Goal: Transaction & Acquisition: Download file/media

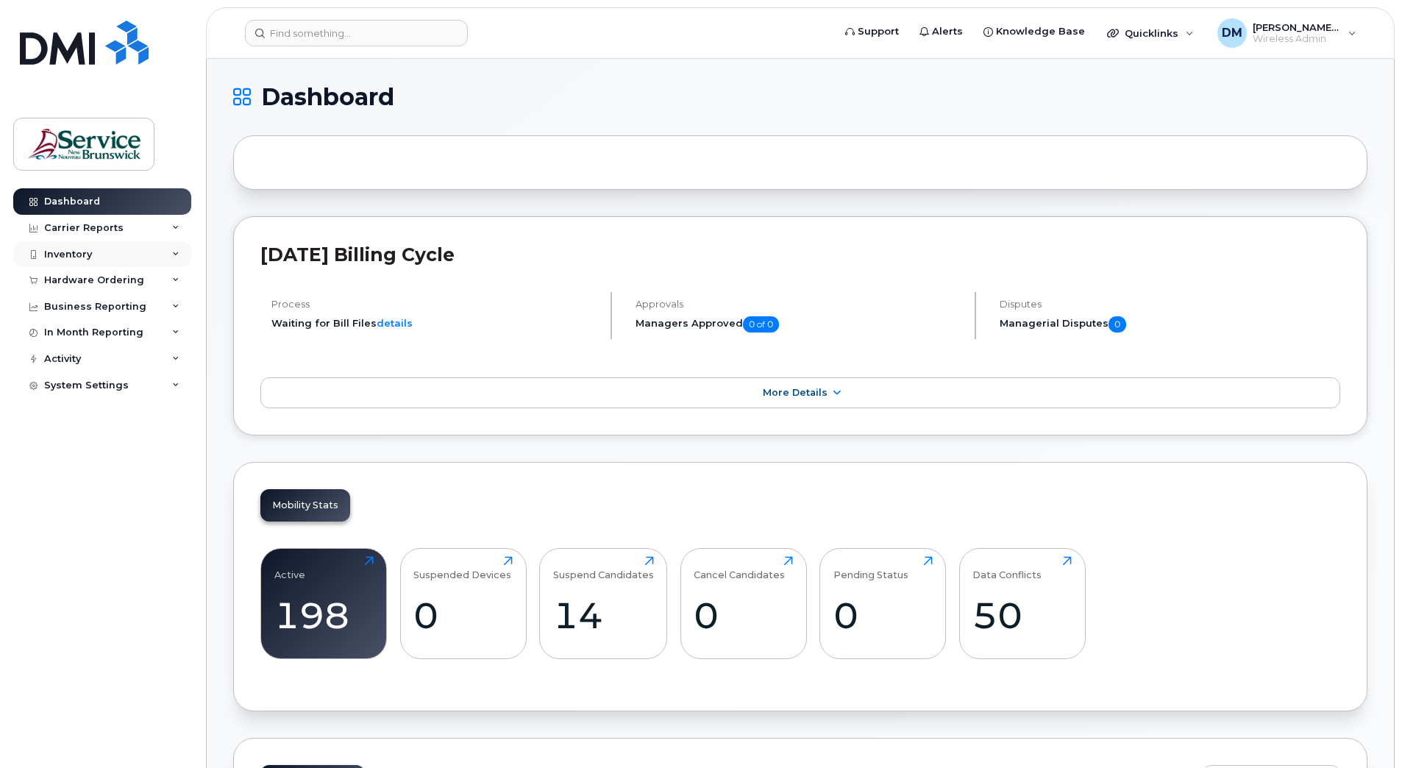
click at [153, 247] on div "Inventory" at bounding box center [102, 254] width 178 height 26
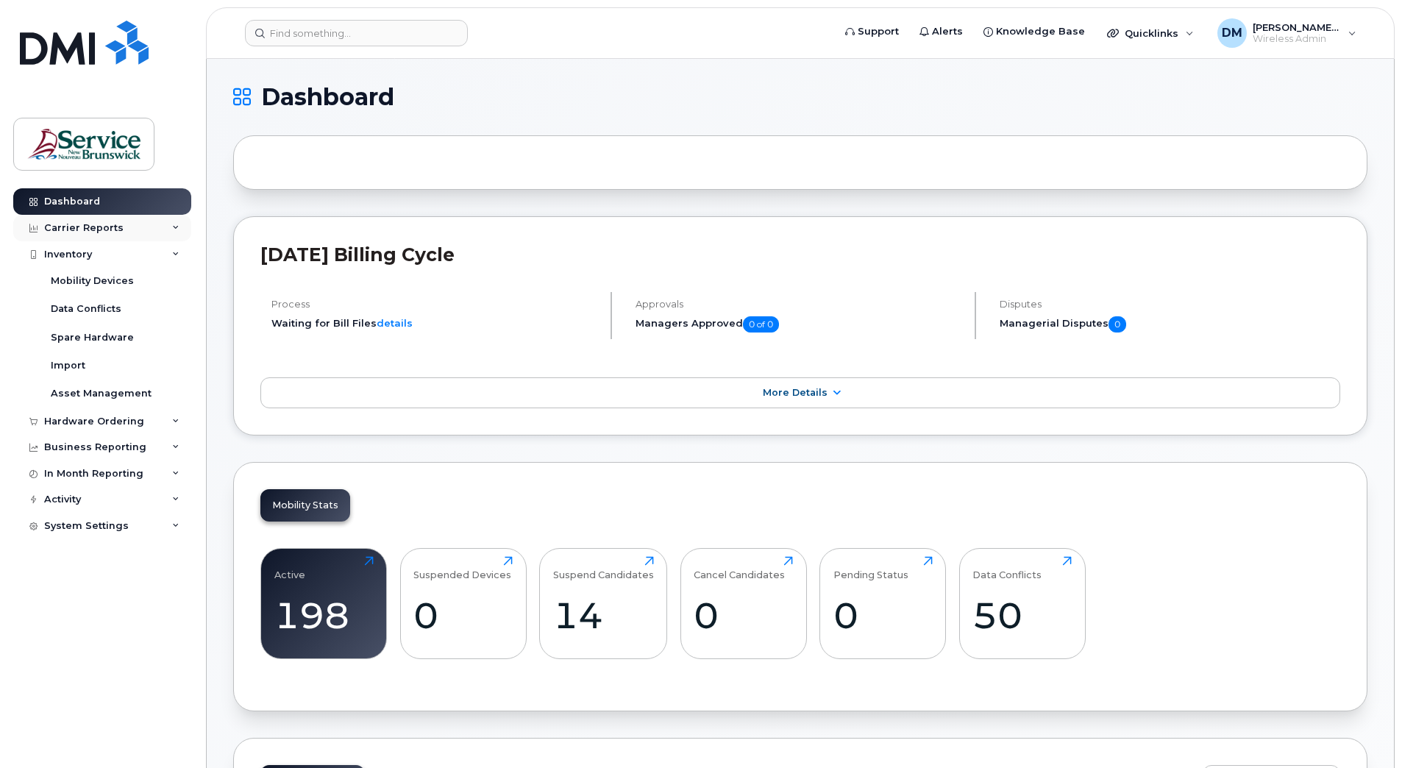
click at [78, 224] on div "Carrier Reports" at bounding box center [83, 228] width 79 height 12
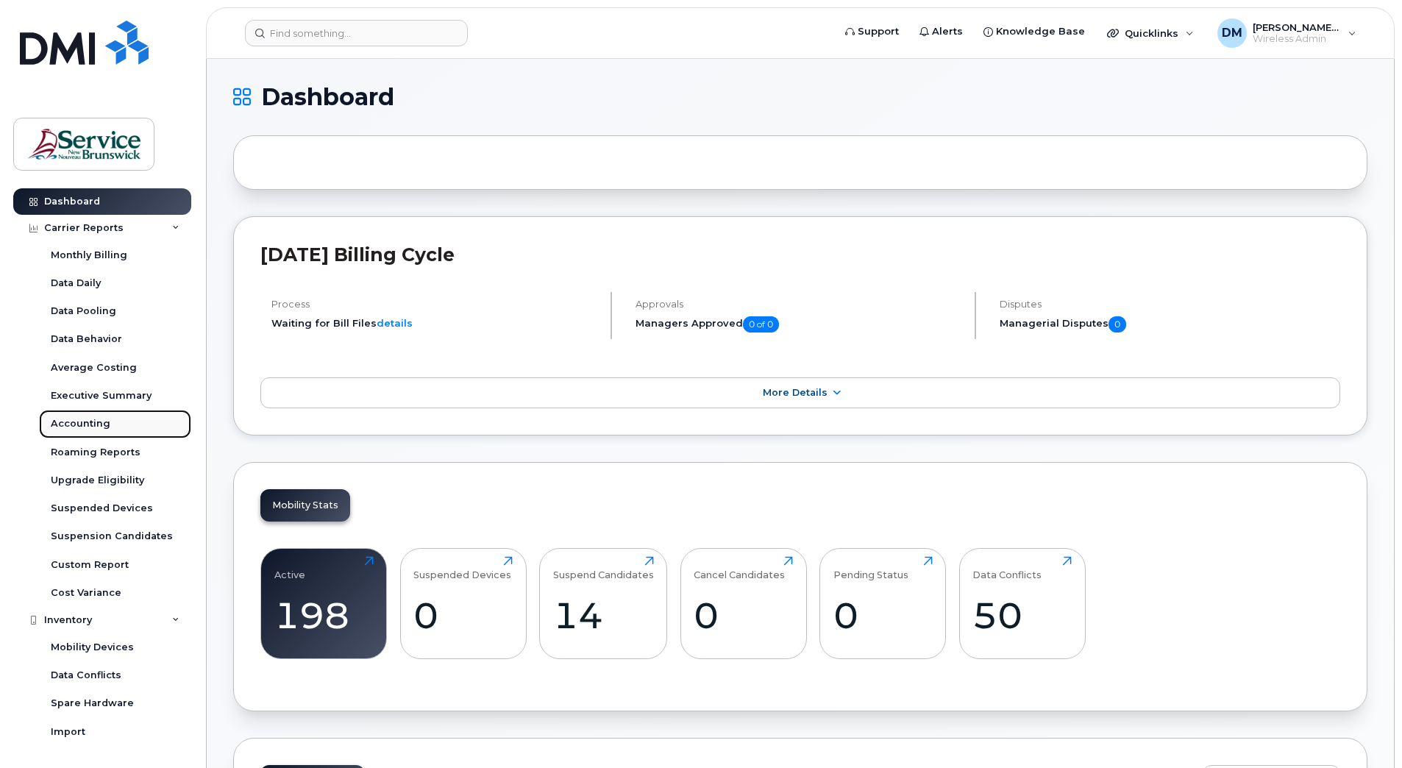
click at [79, 421] on div "Accounting" at bounding box center [81, 423] width 60 height 13
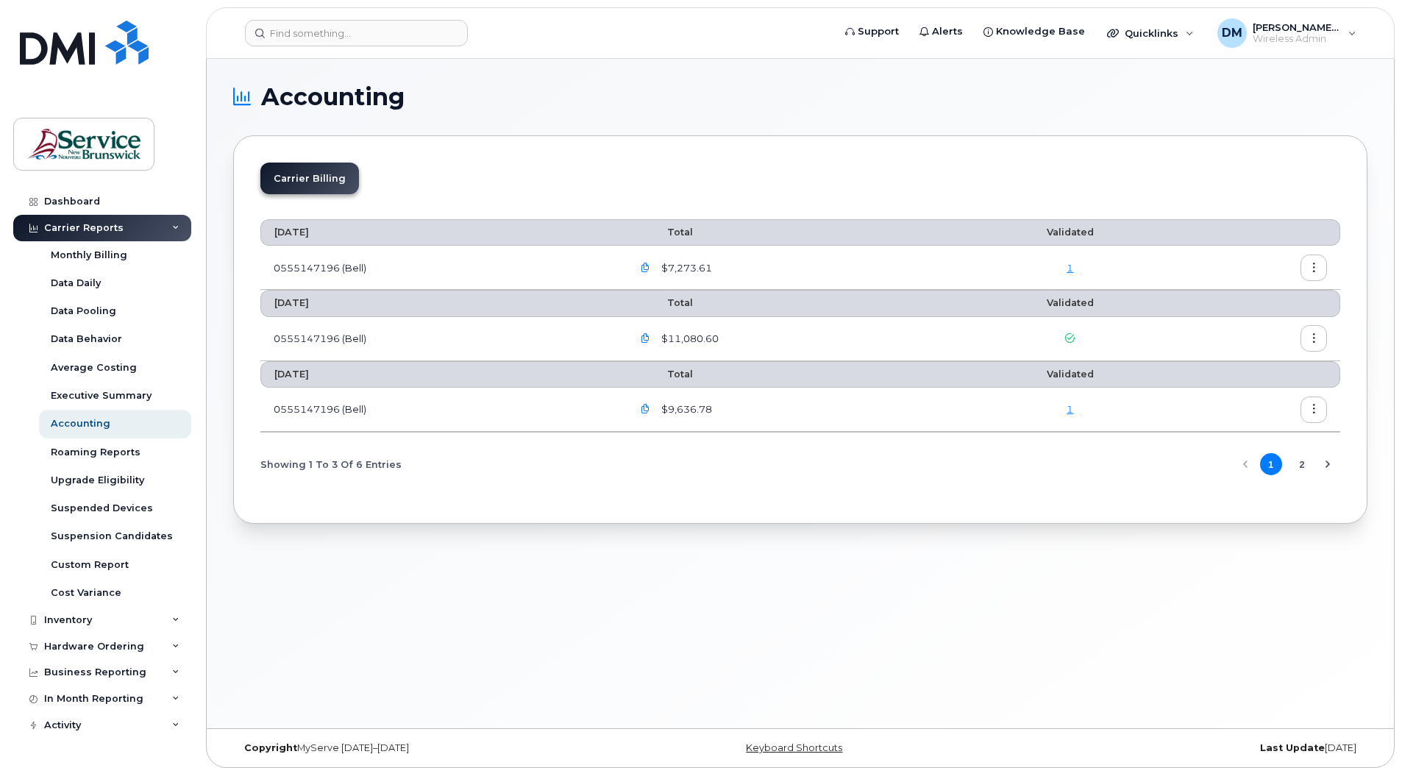
click at [1301, 465] on button "2" at bounding box center [1302, 464] width 22 height 22
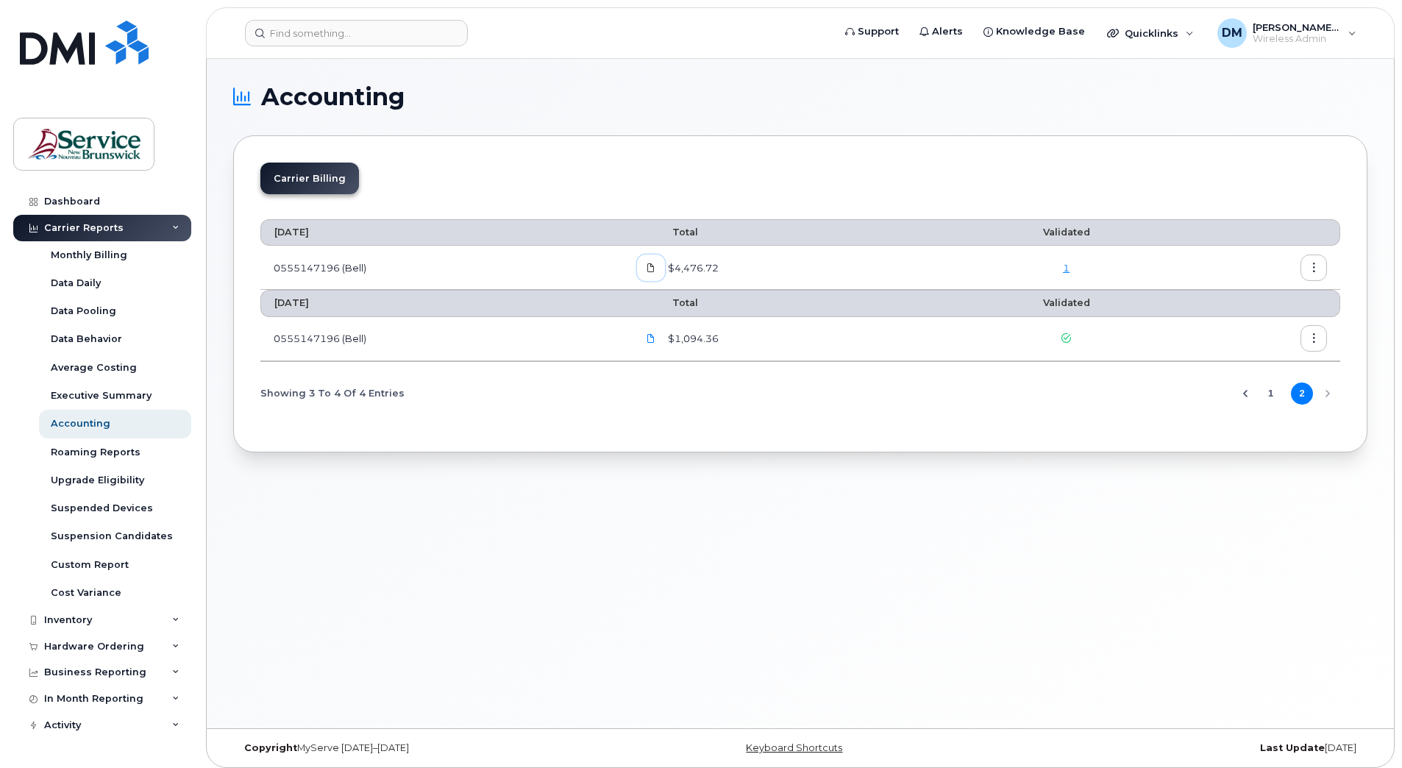
click at [655, 269] on icon at bounding box center [651, 267] width 9 height 9
drag, startPoint x: 653, startPoint y: 268, endPoint x: 719, endPoint y: 281, distance: 67.5
click at [653, 268] on icon at bounding box center [651, 267] width 9 height 9
click at [1264, 392] on button "1" at bounding box center [1271, 394] width 22 height 22
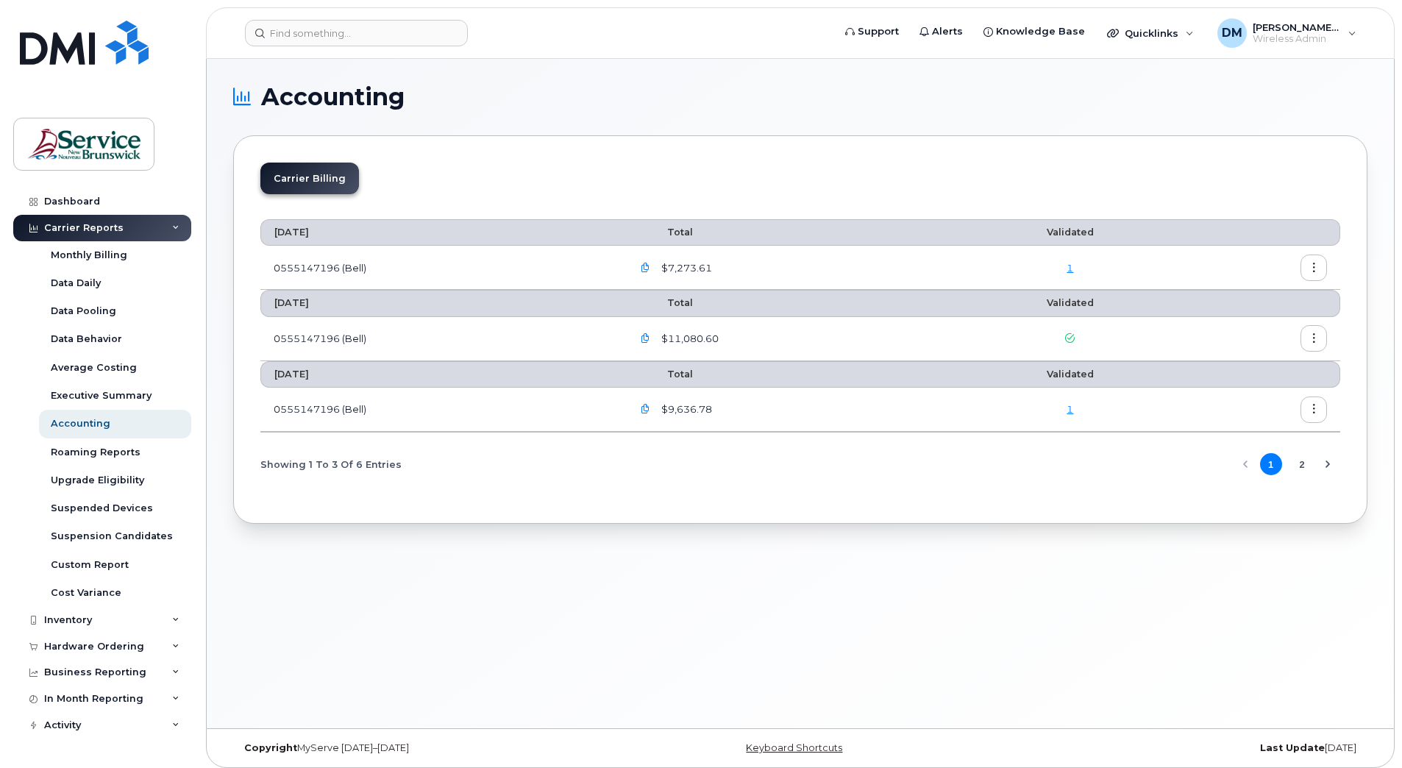
click at [647, 411] on icon "button" at bounding box center [646, 410] width 10 height 10
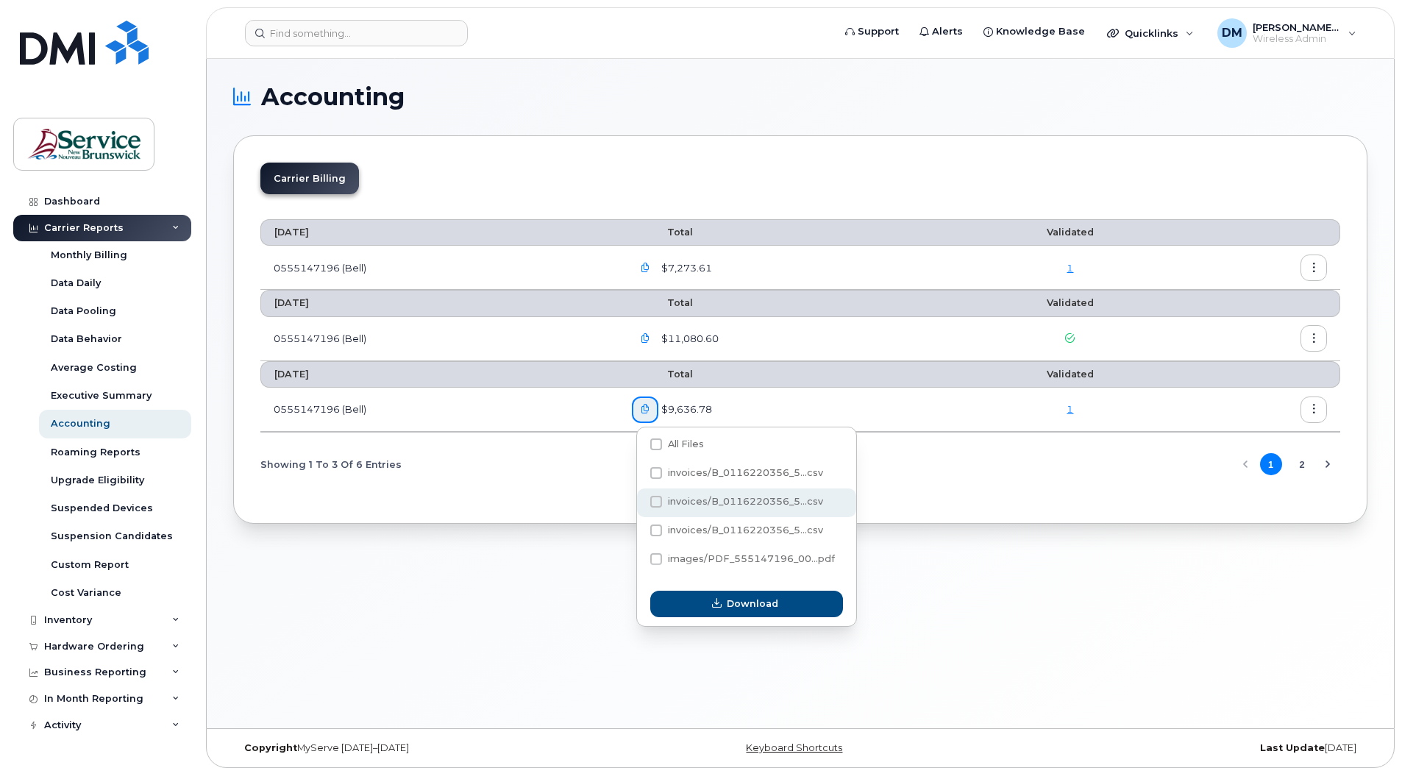
click at [656, 499] on span at bounding box center [656, 502] width 12 height 12
click at [640, 499] on input "invoices/B_0116220356_5...csv" at bounding box center [636, 502] width 7 height 7
checkbox input "true"
click at [723, 595] on button "Download" at bounding box center [746, 604] width 193 height 26
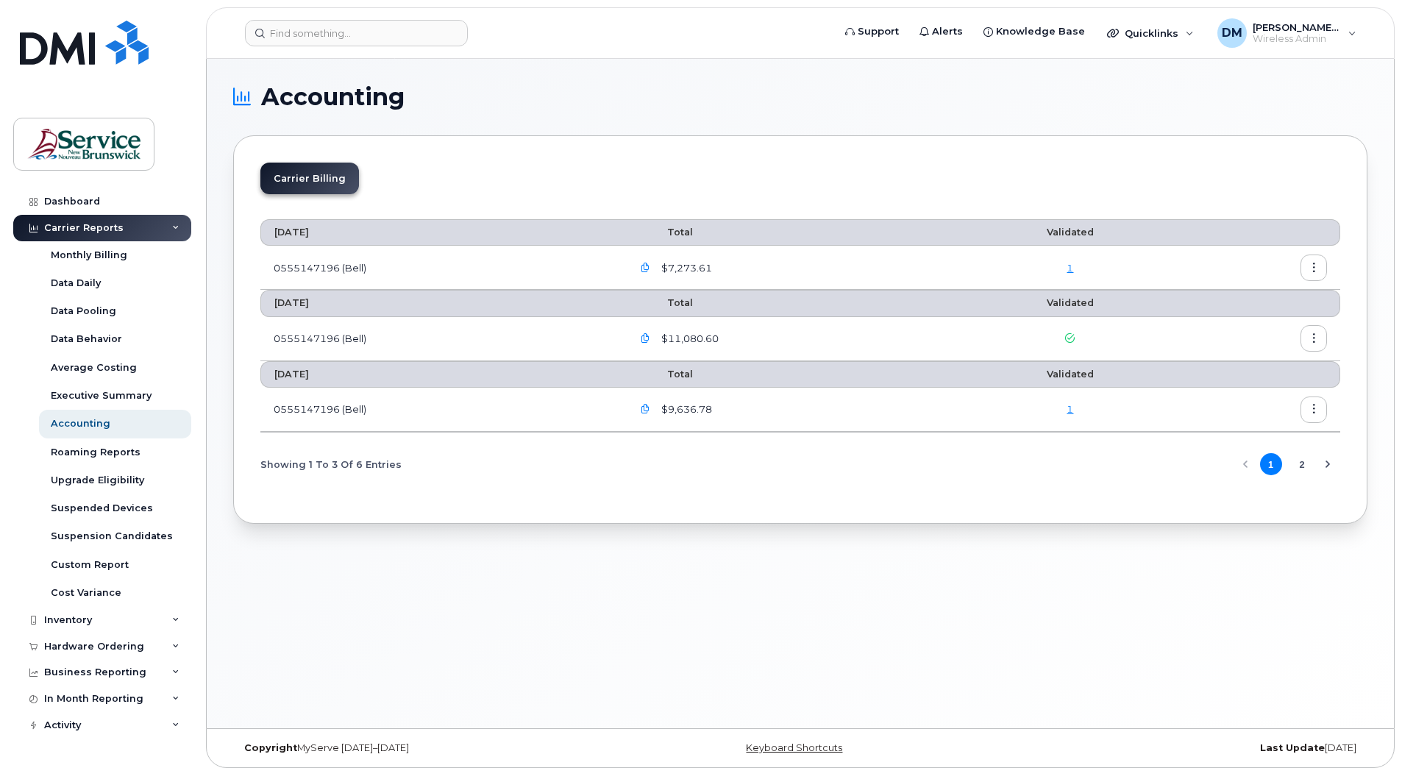
click at [1299, 466] on button "2" at bounding box center [1302, 464] width 22 height 22
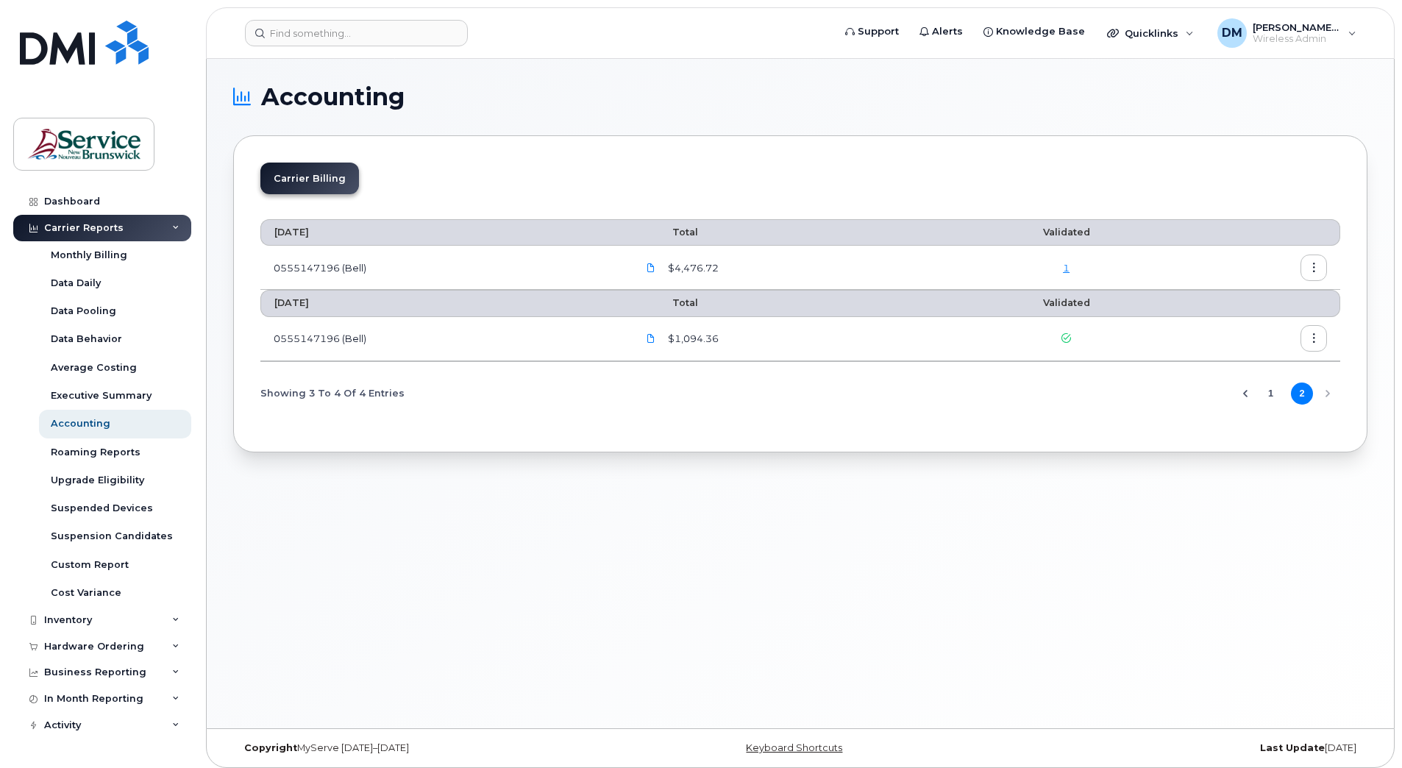
click at [1271, 392] on button "1" at bounding box center [1271, 394] width 22 height 22
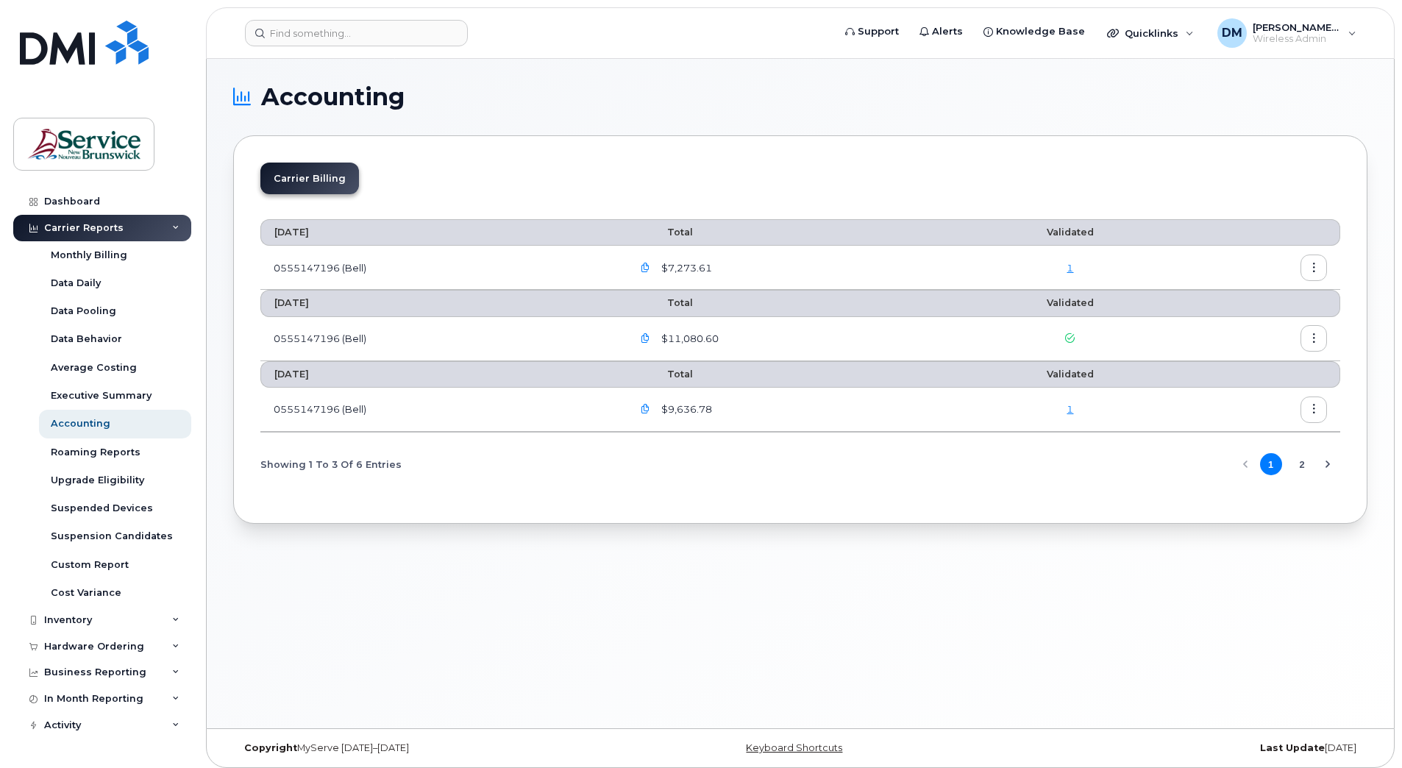
click at [647, 269] on icon "button" at bounding box center [646, 268] width 10 height 10
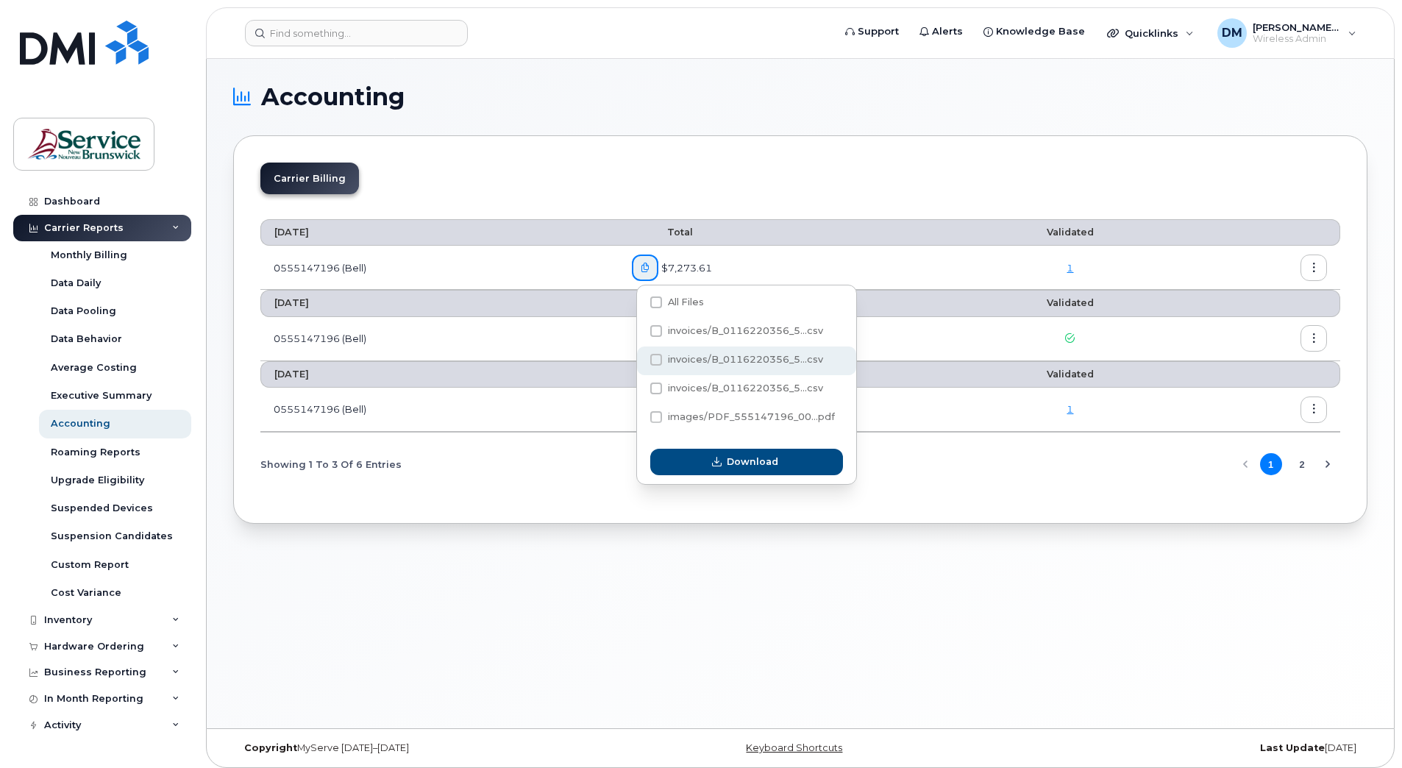
click at [656, 363] on span at bounding box center [656, 360] width 12 height 12
click at [640, 363] on input "invoices/B_0116220356_5...csv" at bounding box center [636, 360] width 7 height 7
checkbox input "true"
click at [654, 416] on span at bounding box center [656, 417] width 12 height 12
click at [640, 416] on input "images/PDF_555147196_00...pdf" at bounding box center [636, 417] width 7 height 7
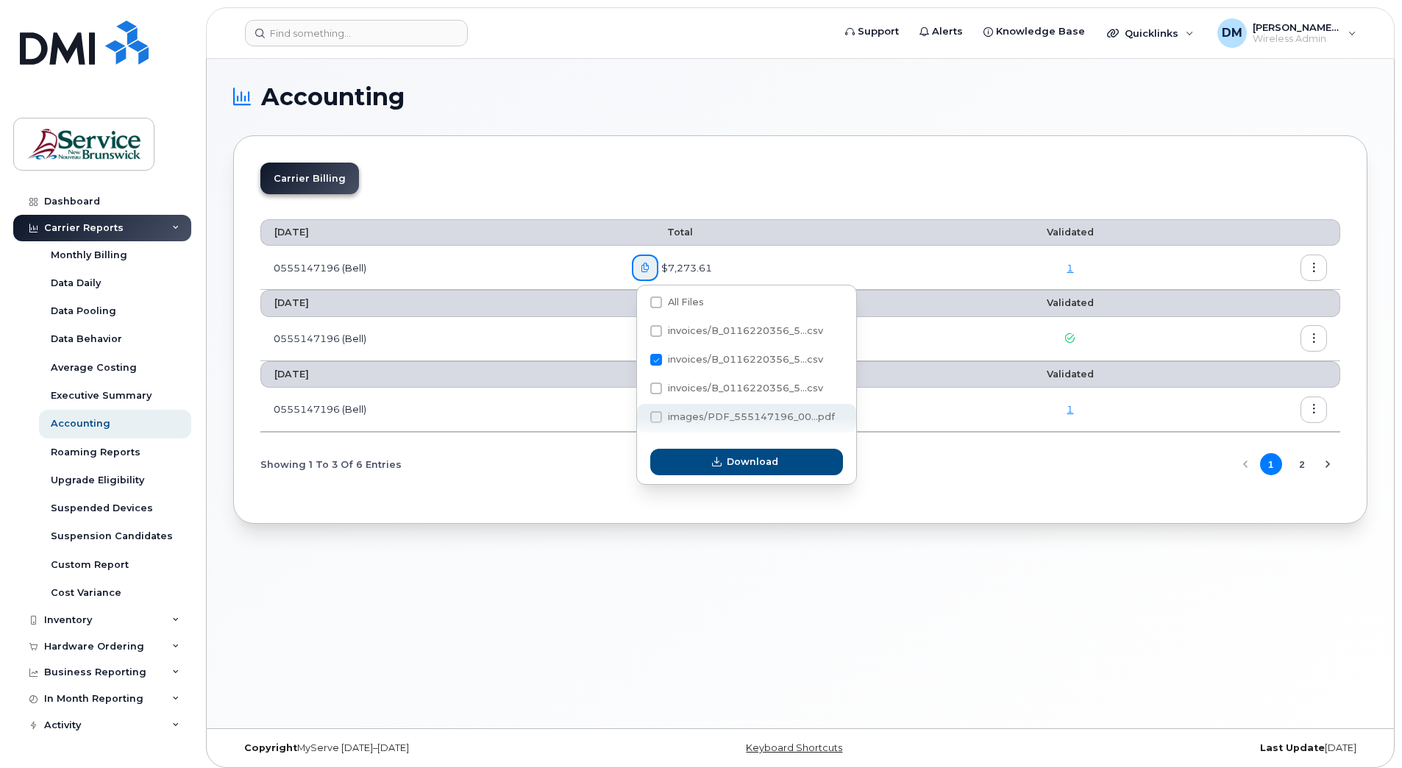
checkbox input "true"
click at [729, 457] on span "Download" at bounding box center [752, 462] width 51 height 14
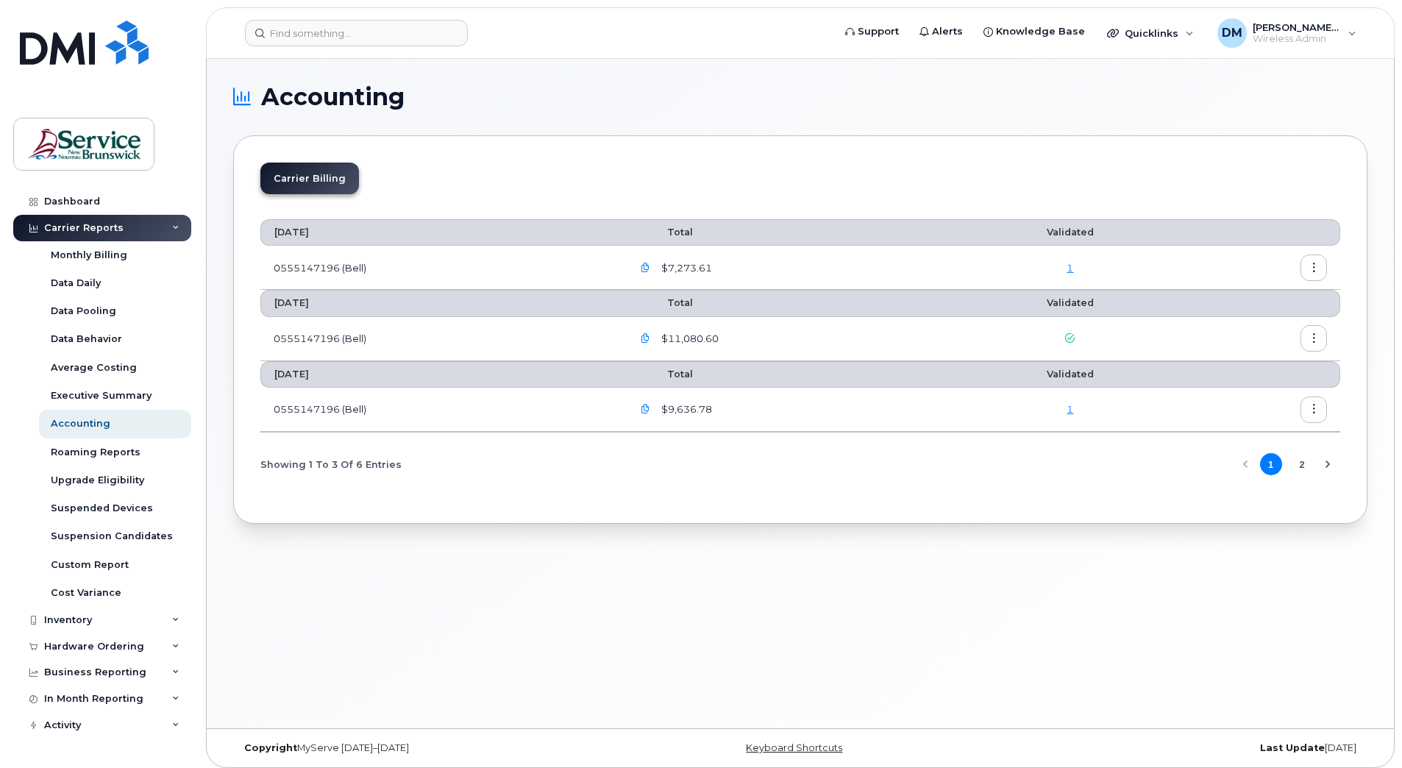
click at [912, 90] on h1 "Accounting" at bounding box center [796, 97] width 1127 height 24
click at [646, 266] on icon "button" at bounding box center [646, 268] width 10 height 10
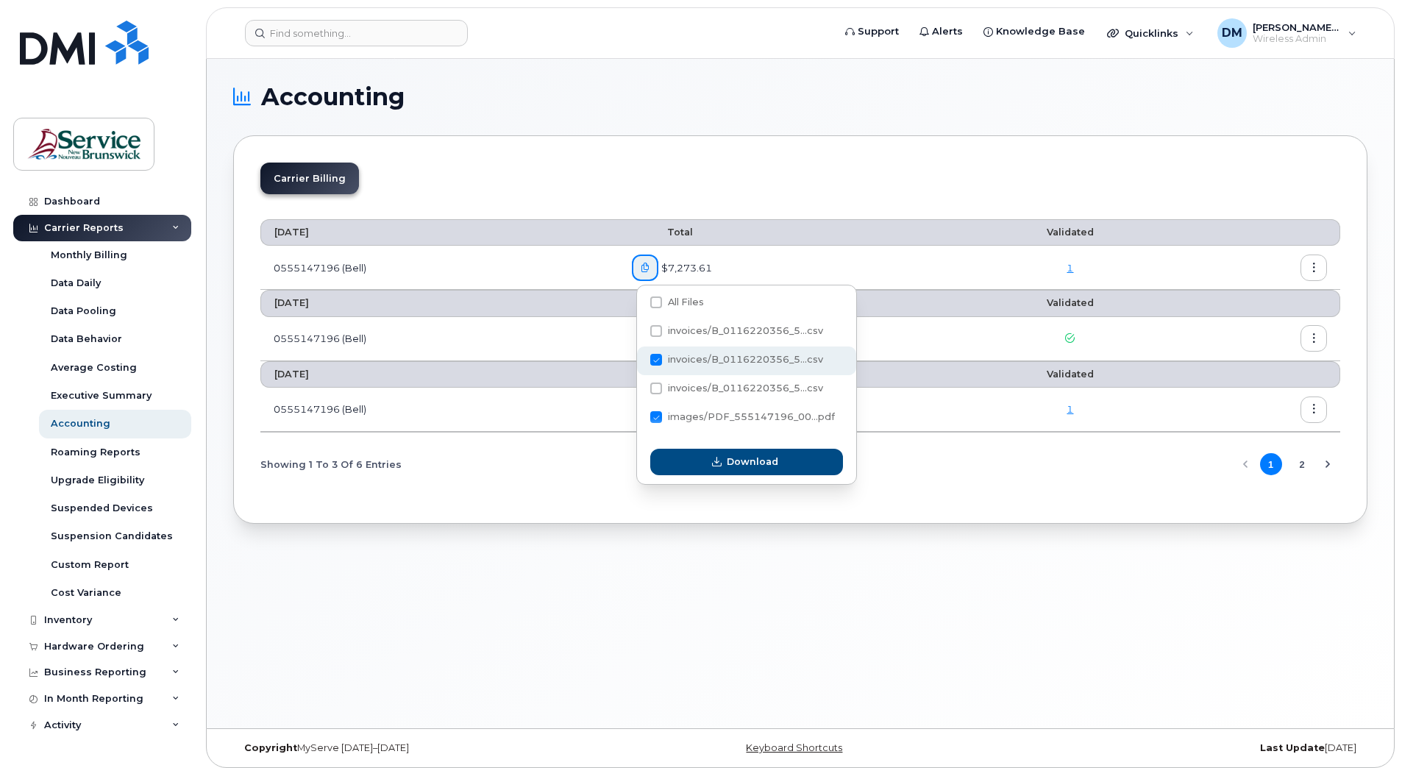
click at [658, 358] on span at bounding box center [656, 360] width 12 height 12
click at [640, 358] on input "invoices/B_0116220356_5...csv" at bounding box center [636, 360] width 7 height 7
checkbox input "false"
click at [740, 458] on span "Download" at bounding box center [752, 462] width 51 height 14
